Goal: Find specific page/section: Find specific page/section

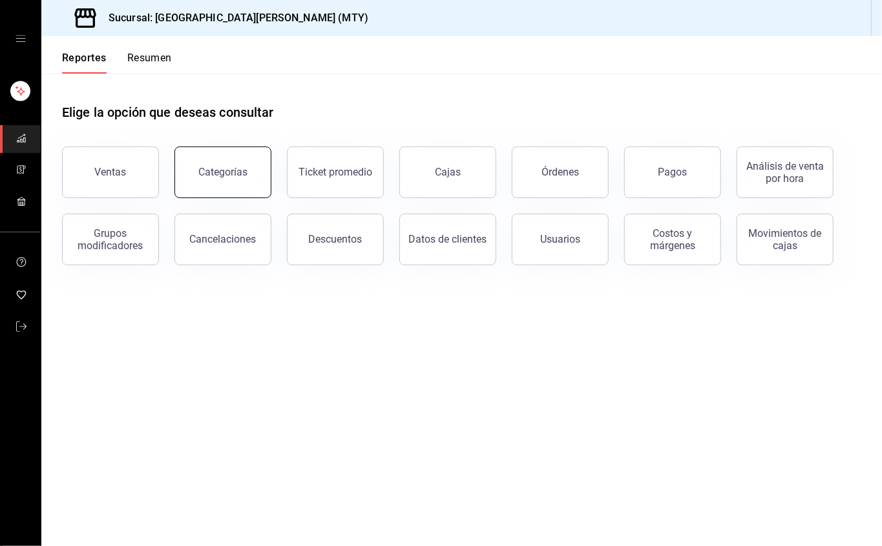
click at [204, 163] on button "Categorías" at bounding box center [222, 173] width 97 height 52
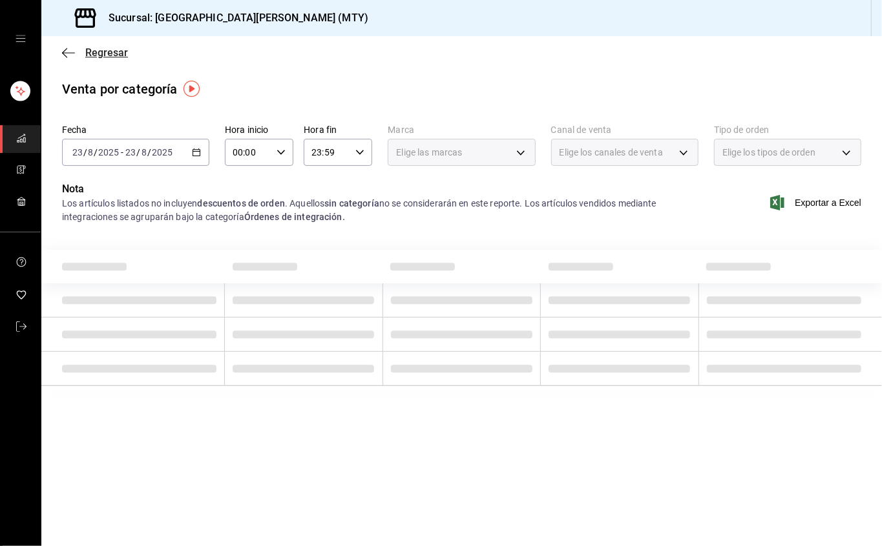
click at [94, 50] on span "Regresar" at bounding box center [106, 53] width 43 height 12
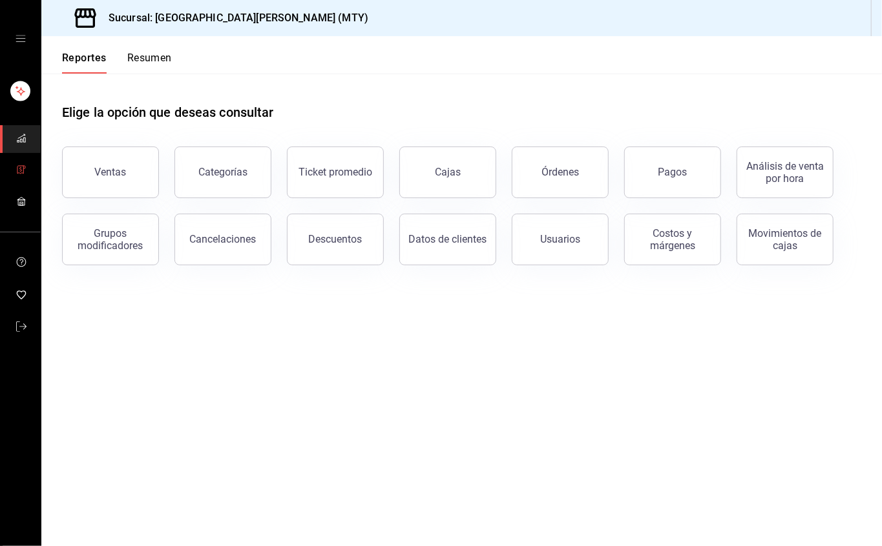
click at [16, 158] on link "mailbox folders" at bounding box center [20, 171] width 41 height 28
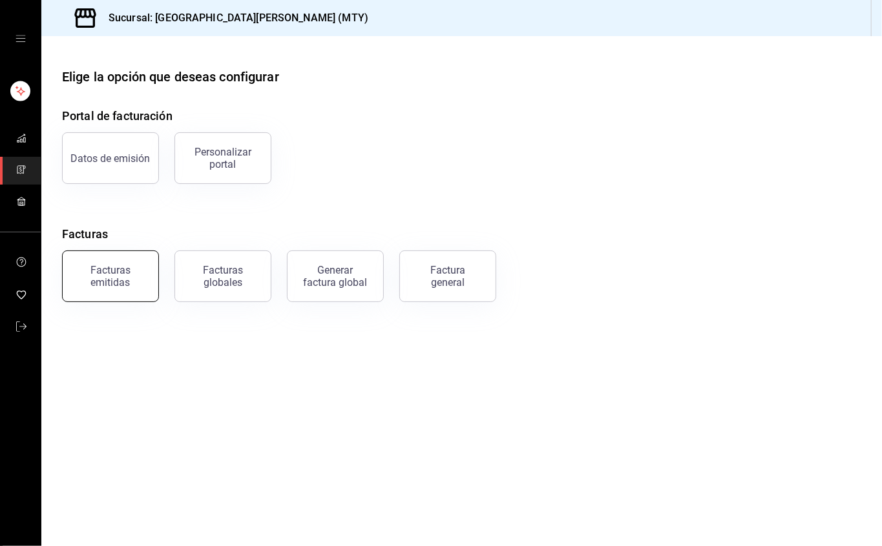
click at [97, 279] on div "Facturas emitidas" at bounding box center [110, 276] width 80 height 25
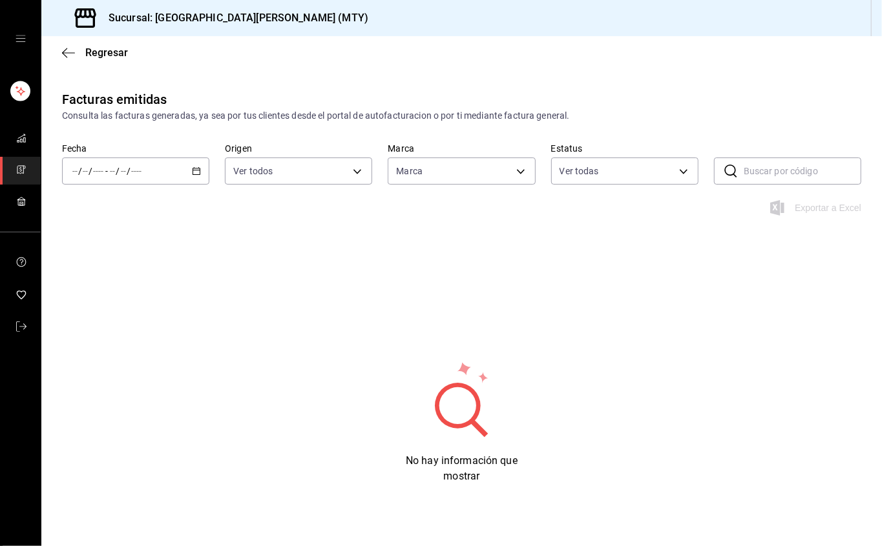
type input "993182a7-2c84-4ec8-9ef4-4438dae30c02"
click at [115, 233] on span "Ayer" at bounding box center [123, 240] width 100 height 14
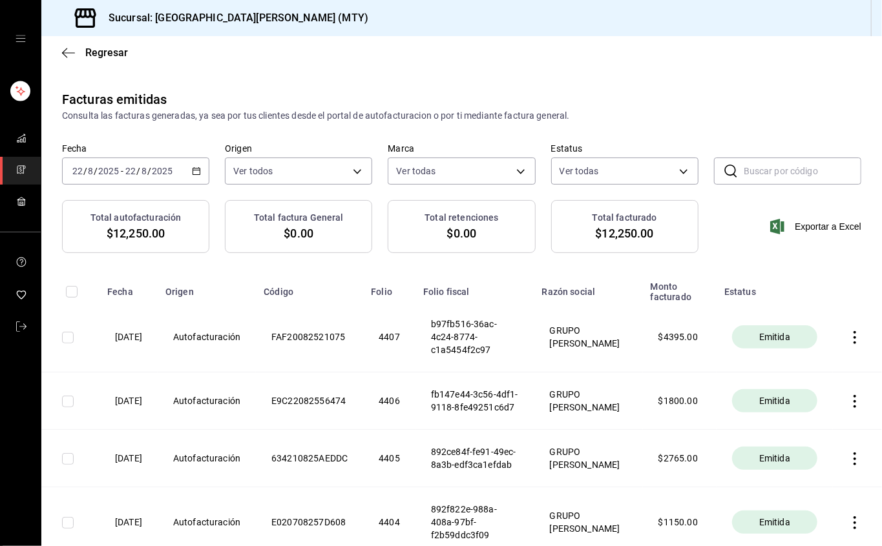
scroll to position [86, 0]
